Goal: Information Seeking & Learning: Learn about a topic

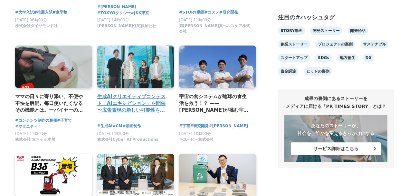
scroll to position [472, 0]
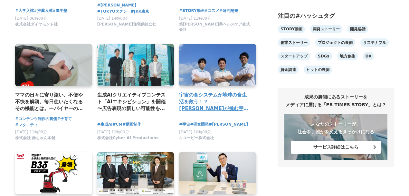
click at [240, 97] on h4 "宇宙の食システムが地球の食生活を救う！？ —— [PERSON_NAME]が挑む宇宙の食生活創造【キユーピー ミライ研究員】" at bounding box center [215, 101] width 72 height 21
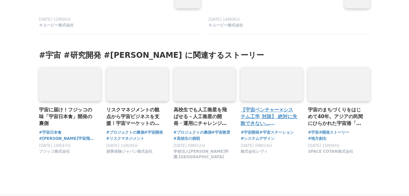
scroll to position [3802, 0]
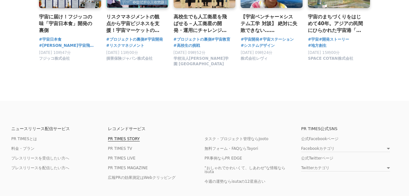
click at [137, 136] on link "PR TIMES STORY" at bounding box center [124, 138] width 32 height 5
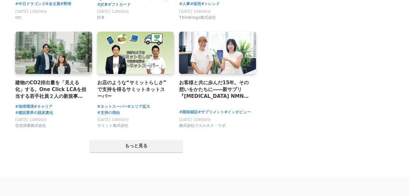
scroll to position [1362, 0]
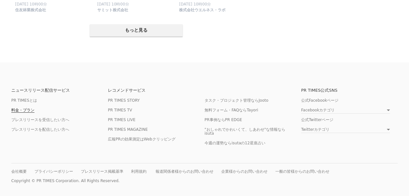
click at [22, 108] on link "料金・プラン" at bounding box center [22, 110] width 23 height 5
